Goal: Information Seeking & Learning: Learn about a topic

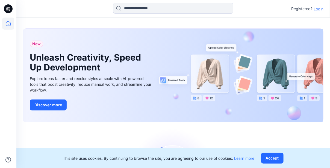
click at [321, 9] on p "Login" at bounding box center [319, 9] width 10 height 6
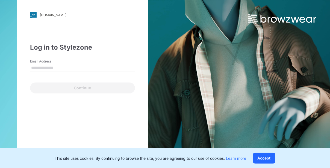
type input "**********"
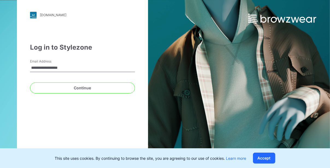
click at [91, 96] on div "**********" at bounding box center [82, 84] width 131 height 171
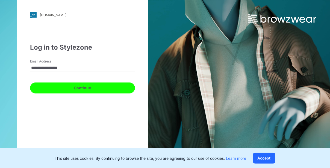
click at [88, 91] on button "Continue" at bounding box center [82, 87] width 105 height 11
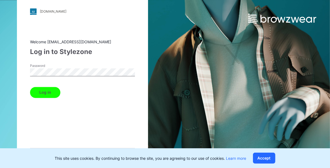
click at [67, 90] on div "Log in" at bounding box center [82, 91] width 105 height 13
click at [52, 90] on button "Log in" at bounding box center [45, 92] width 30 height 11
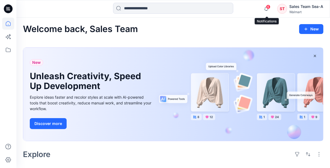
click at [270, 6] on span "6" at bounding box center [268, 7] width 4 height 4
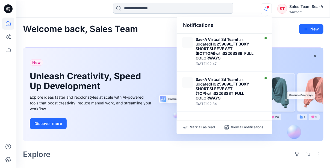
click at [158, 7] on input at bounding box center [173, 8] width 120 height 11
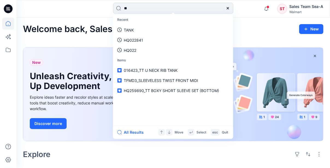
type input "*"
type input "**********"
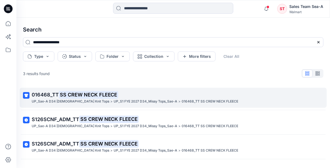
click at [67, 95] on mark "SS CREW NECK FLEECE" at bounding box center [89, 95] width 60 height 8
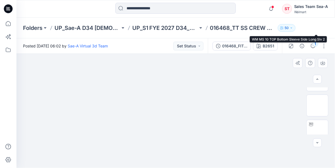
scroll to position [100, 0]
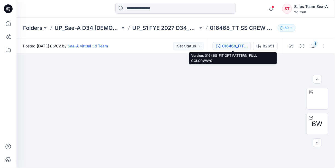
click at [222, 46] on button "016468_FIT OPT PATTERN_FULL COLORWAYS" at bounding box center [231, 46] width 38 height 9
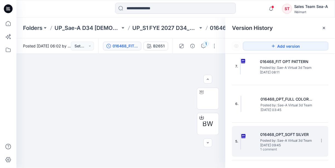
scroll to position [0, 0]
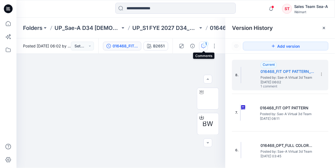
click at [204, 45] on div "1" at bounding box center [205, 43] width 5 height 5
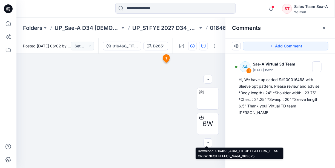
scroll to position [18, 0]
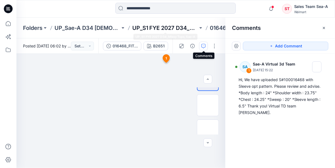
click at [150, 25] on p "UP_S1 FYE 2027 D34_Missy Tops_Sae-A" at bounding box center [165, 28] width 66 height 8
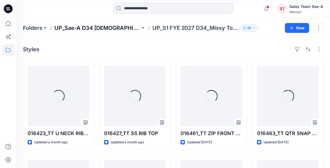
click at [118, 28] on p "UP_Sae-A D34 [DEMOGRAPHIC_DATA] Knit Tops" at bounding box center [97, 28] width 86 height 8
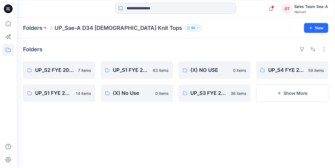
click at [143, 7] on input at bounding box center [175, 8] width 120 height 11
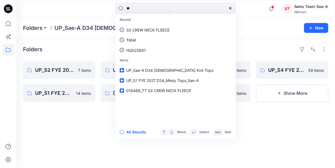
type input "*"
type input "*******"
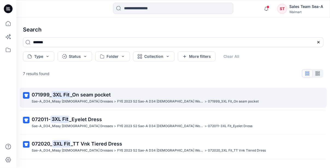
click at [68, 95] on mark "3XL Fit" at bounding box center [61, 95] width 19 height 8
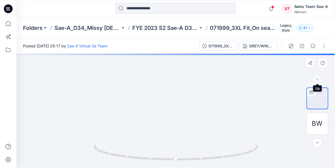
click at [319, 78] on div at bounding box center [317, 79] width 9 height 9
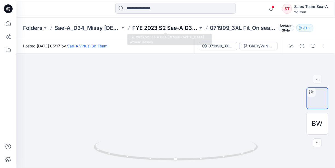
click at [170, 27] on p "FYE 2023 S2 Sae-A D34 [DEMOGRAPHIC_DATA] Woven Dresses" at bounding box center [165, 28] width 66 height 8
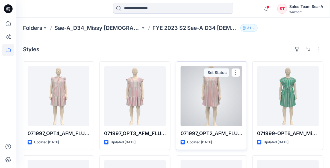
scroll to position [109, 0]
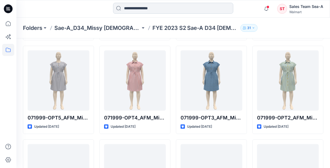
click at [137, 11] on input at bounding box center [173, 8] width 120 height 11
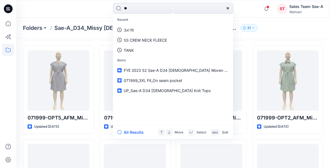
type input "***"
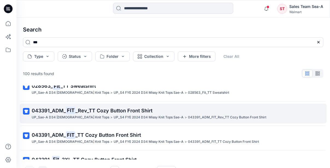
scroll to position [137, 0]
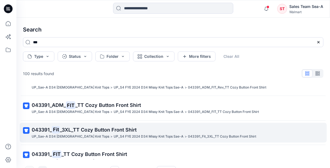
click at [84, 131] on p "043391_ Fit _3XL_TT Cozy Button Front Shirt" at bounding box center [173, 130] width 282 height 8
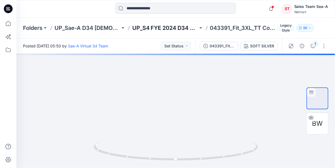
click at [177, 27] on p "UP_S4 FYE 2024 D34 Missy Knit Tops Sae-A" at bounding box center [165, 28] width 66 height 8
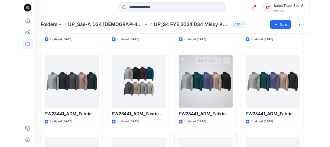
scroll to position [359, 0]
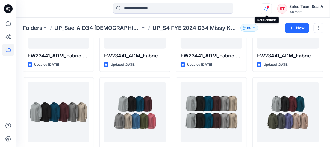
click at [270, 10] on icon "button" at bounding box center [267, 8] width 10 height 11
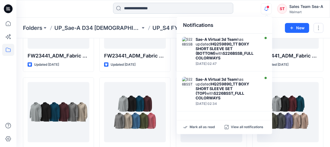
click at [161, 11] on input at bounding box center [173, 8] width 120 height 11
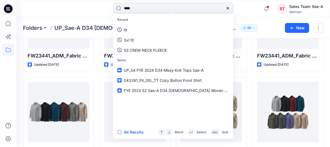
type input "*****"
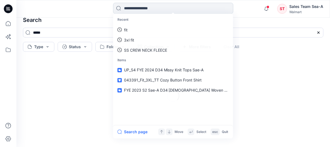
scroll to position [9, 0]
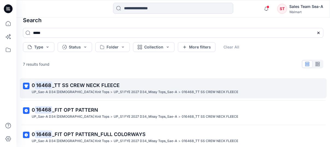
click at [114, 85] on span "_TT SS CREW NECK FLEECE" at bounding box center [86, 85] width 68 height 6
